Goal: Information Seeking & Learning: Learn about a topic

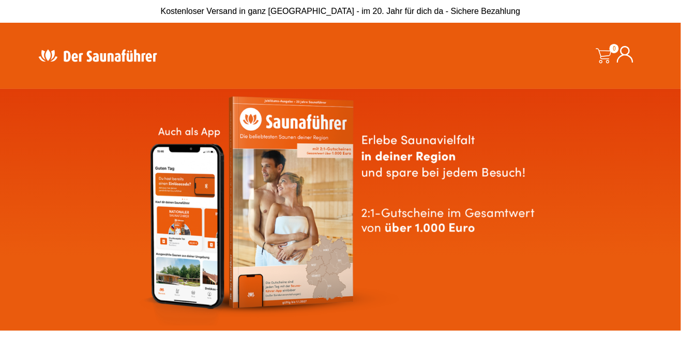
scroll to position [5, 0]
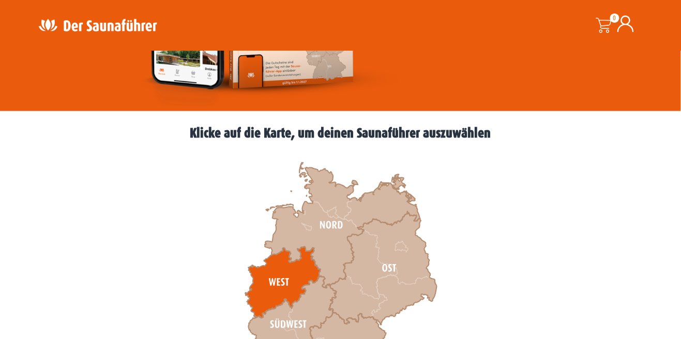
click at [286, 281] on icon at bounding box center [282, 282] width 75 height 71
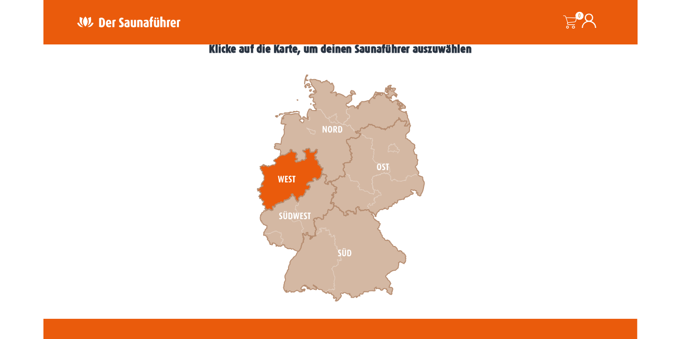
scroll to position [319, 0]
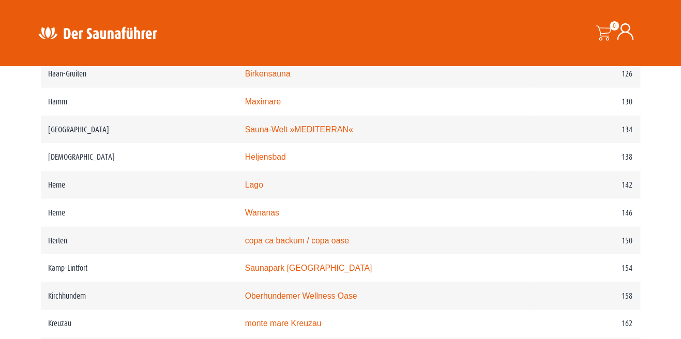
scroll to position [1276, 0]
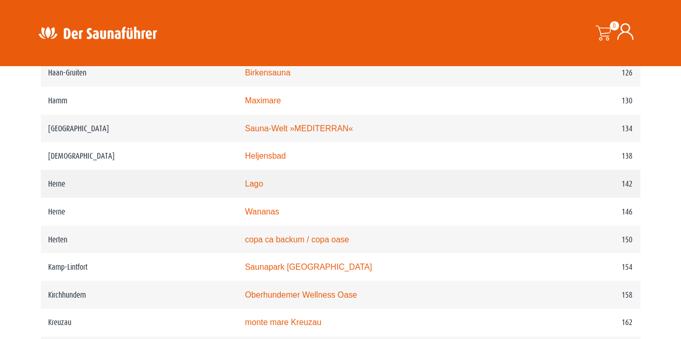
click at [390, 189] on td "Lago" at bounding box center [384, 184] width 295 height 28
click at [414, 184] on td "Lago" at bounding box center [384, 184] width 295 height 28
click at [634, 188] on td "142" at bounding box center [587, 184] width 108 height 28
click at [131, 185] on td "Herne" at bounding box center [139, 184] width 196 height 28
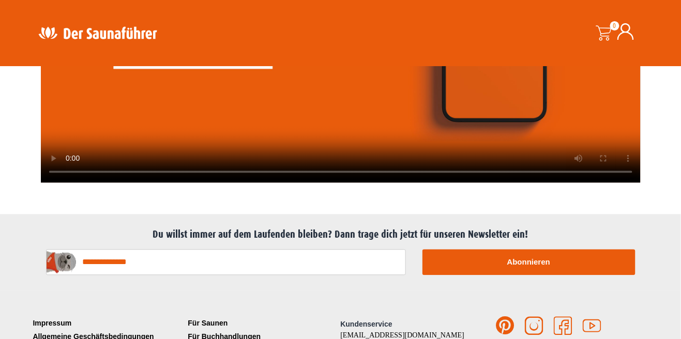
scroll to position [2618, 0]
